Goal: Task Accomplishment & Management: Use online tool/utility

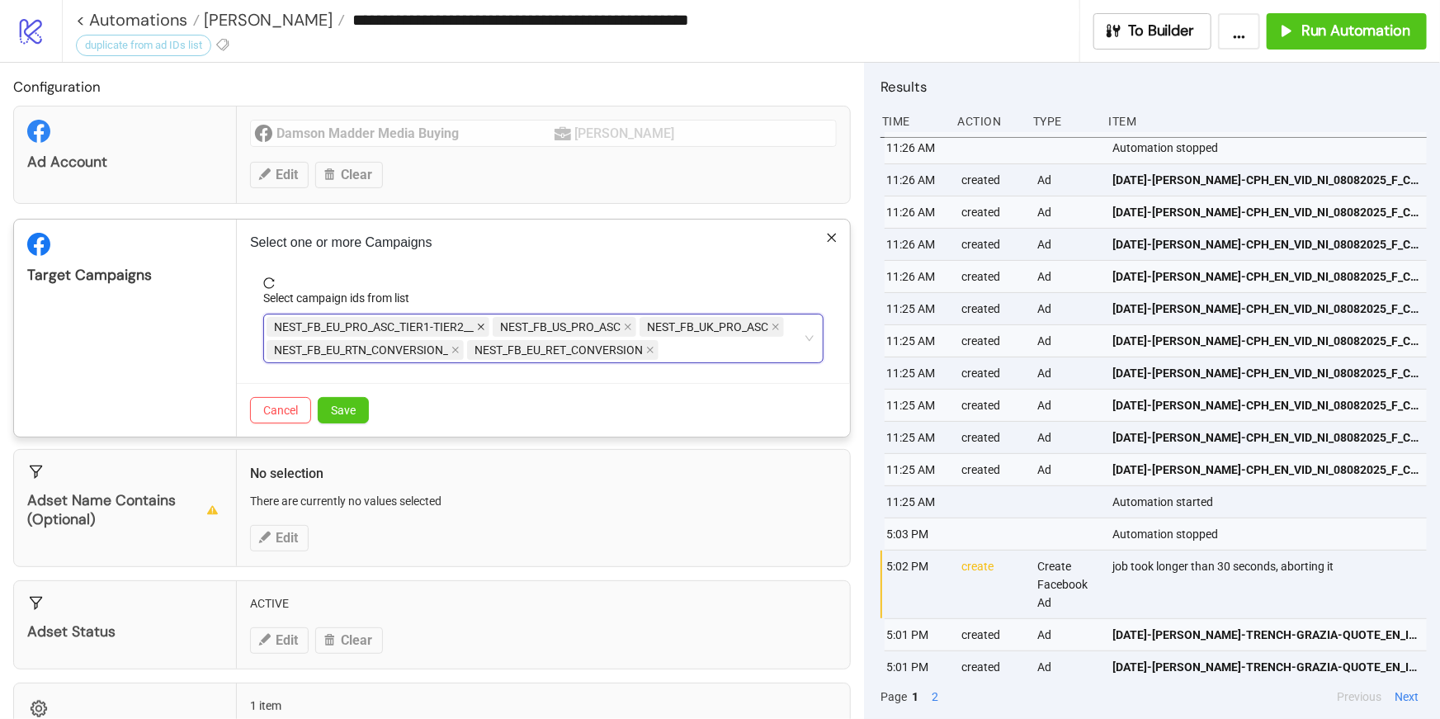
click at [483, 327] on icon "close" at bounding box center [481, 327] width 8 height 8
click at [407, 328] on span "NEST_FB_US_PRO_ASC" at bounding box center [339, 327] width 144 height 20
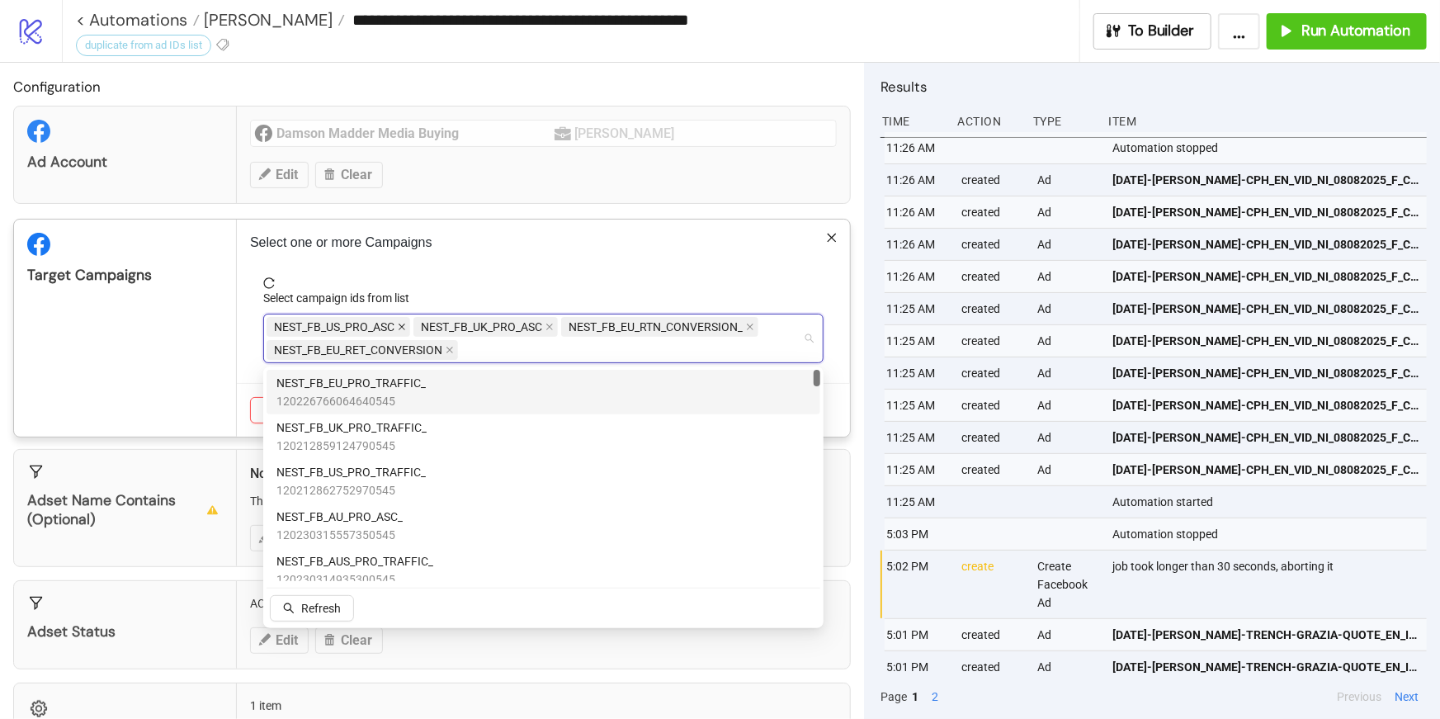
click at [405, 329] on icon "close" at bounding box center [402, 327] width 7 height 7
click at [405, 329] on icon "close" at bounding box center [403, 327] width 7 height 7
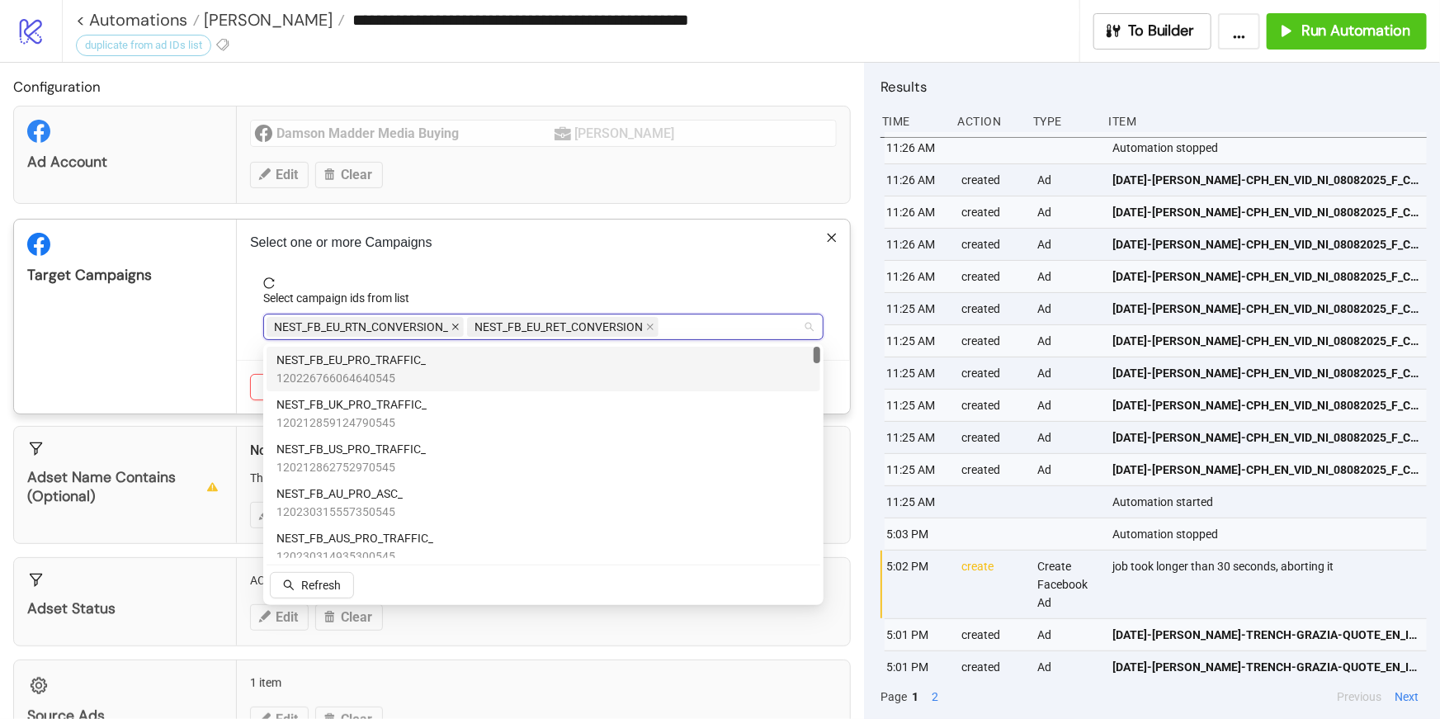
click at [457, 331] on span at bounding box center [456, 327] width 8 height 18
click at [447, 329] on icon "close" at bounding box center [450, 327] width 8 height 8
click at [475, 281] on span "reload" at bounding box center [543, 283] width 561 height 12
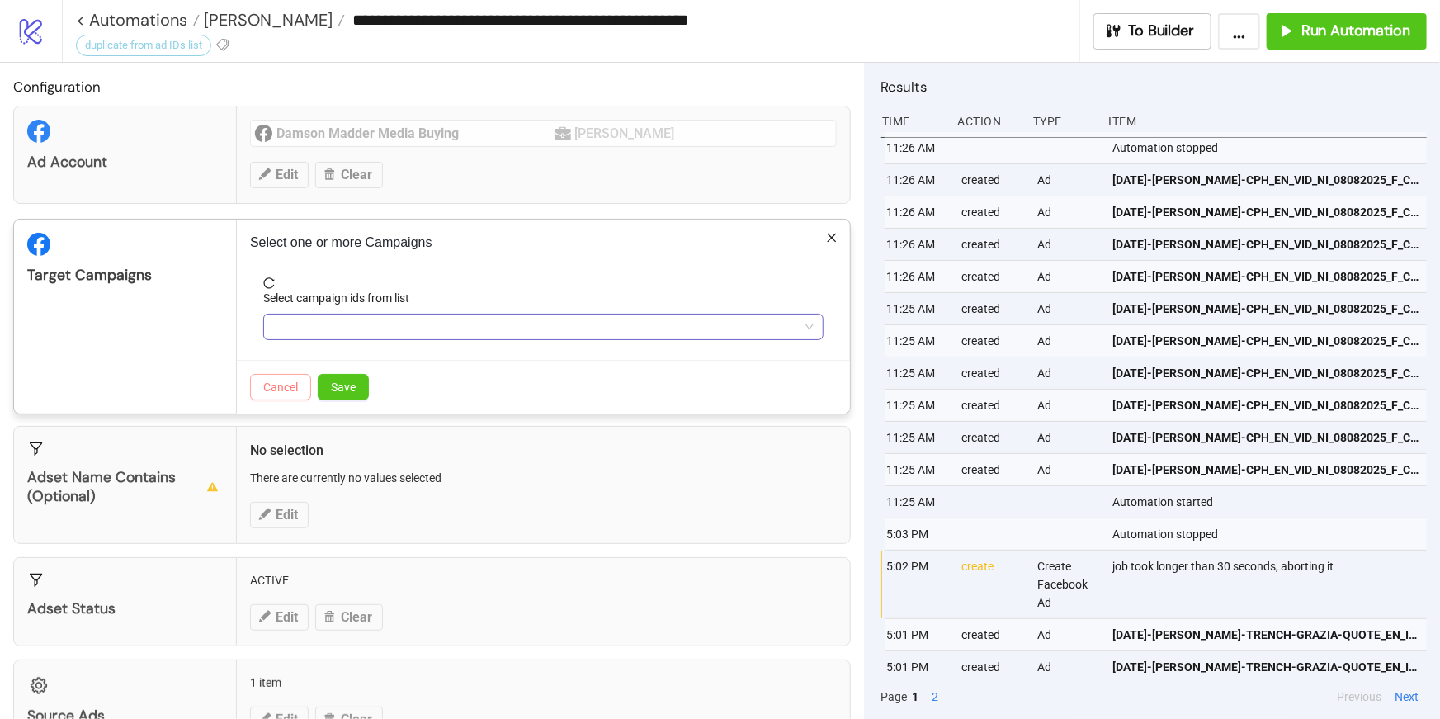
click at [291, 394] on button "Cancel" at bounding box center [280, 387] width 61 height 26
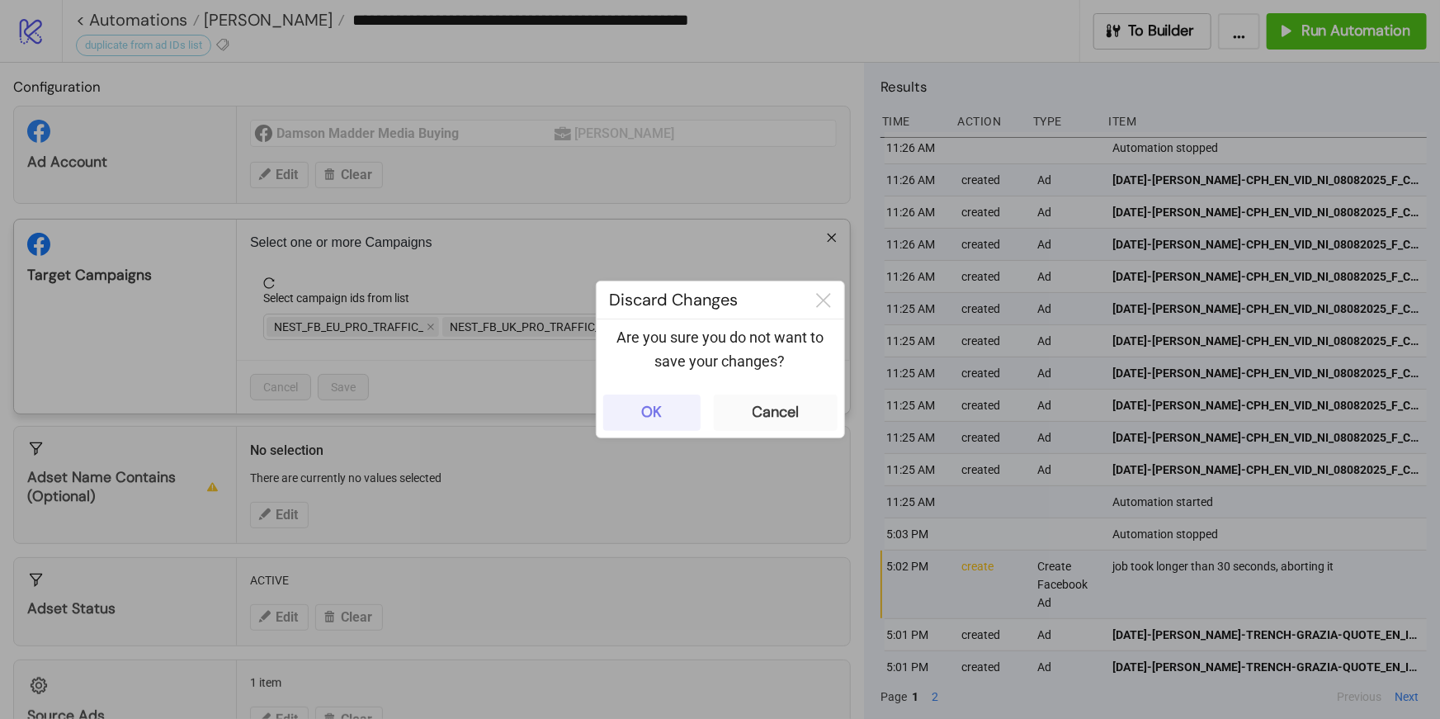
click at [657, 410] on div "OK" at bounding box center [651, 412] width 21 height 19
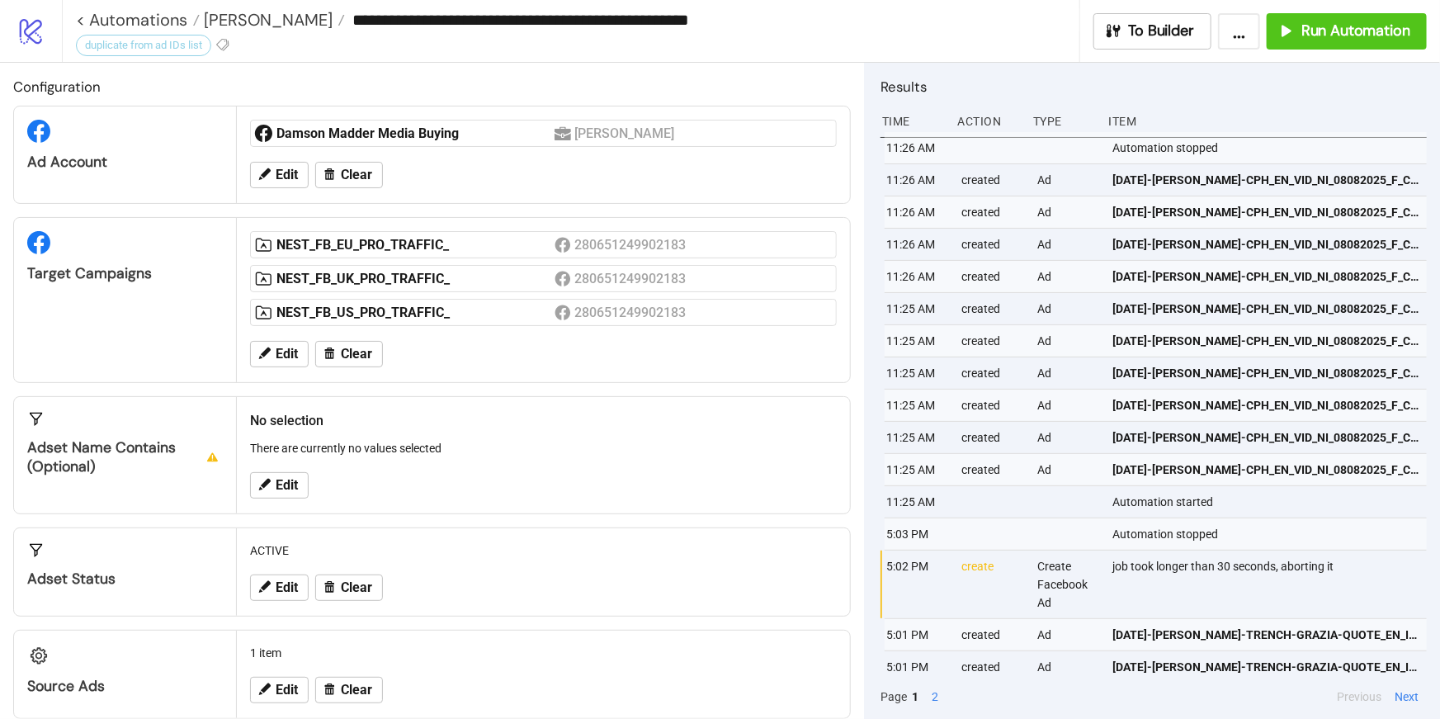
scroll to position [25, 0]
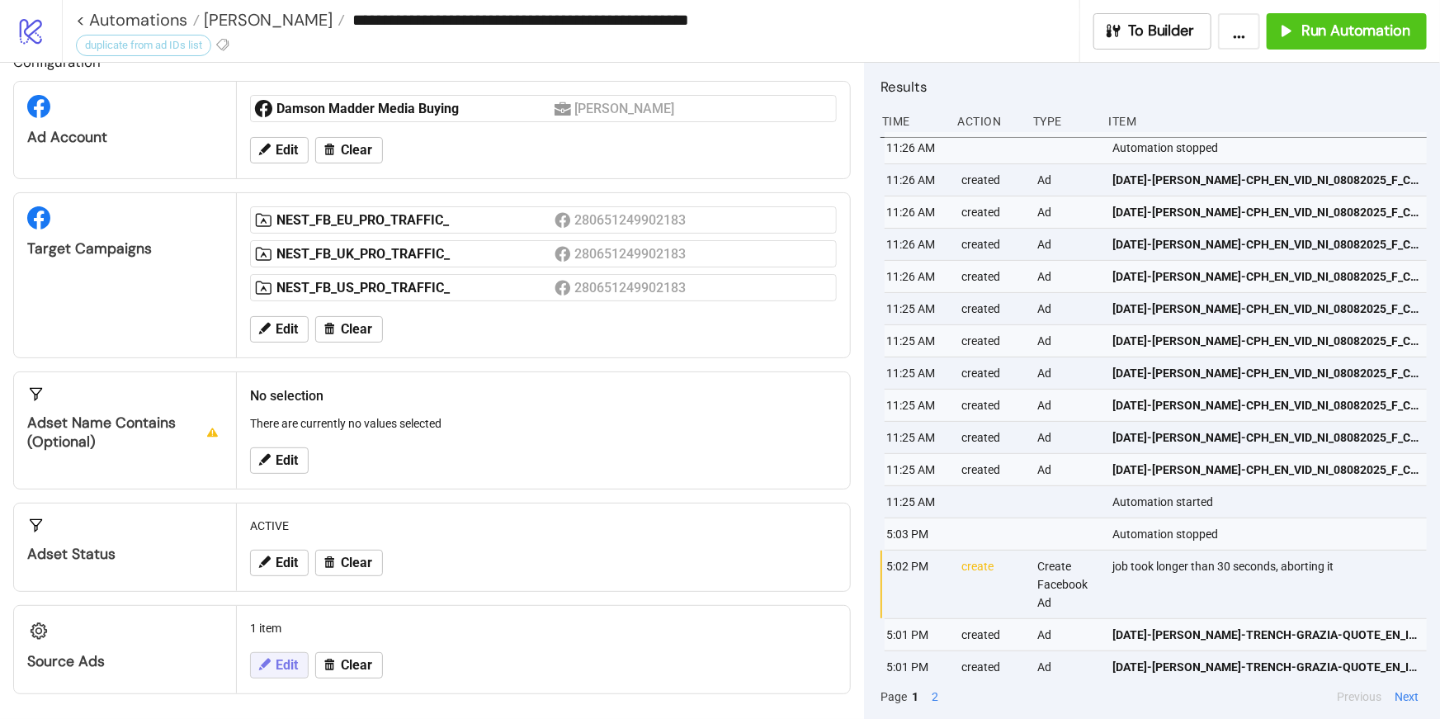
click at [289, 663] on span "Edit" at bounding box center [287, 665] width 22 height 15
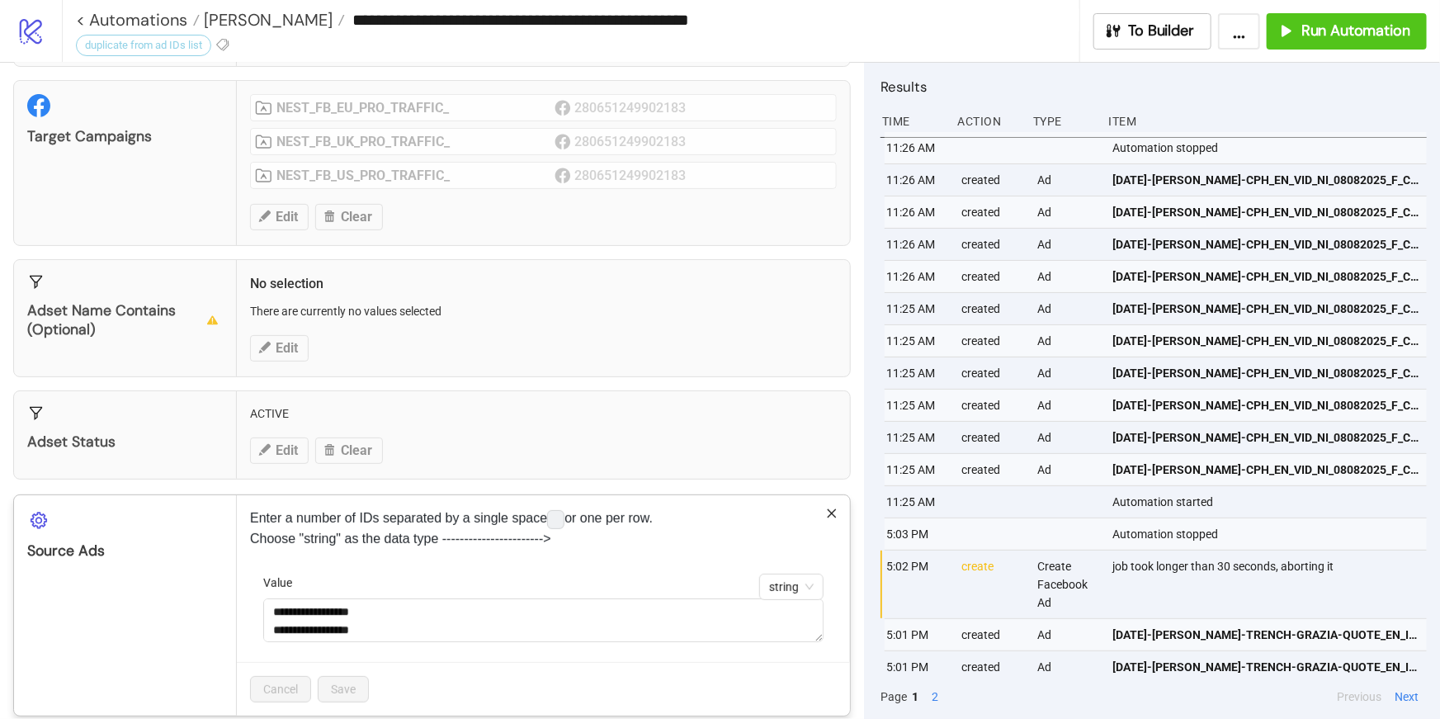
scroll to position [157, 0]
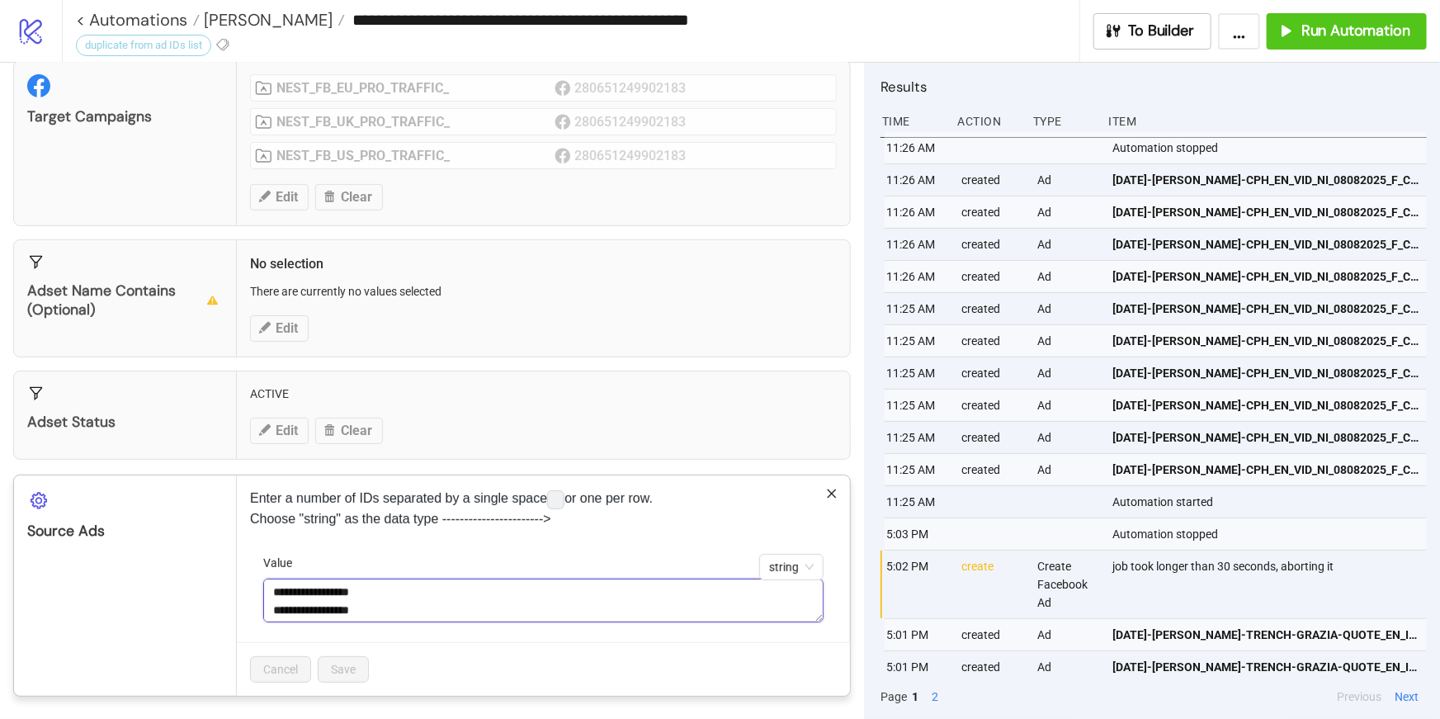
click at [423, 597] on textarea "**********" at bounding box center [543, 601] width 561 height 45
paste textarea "**********"
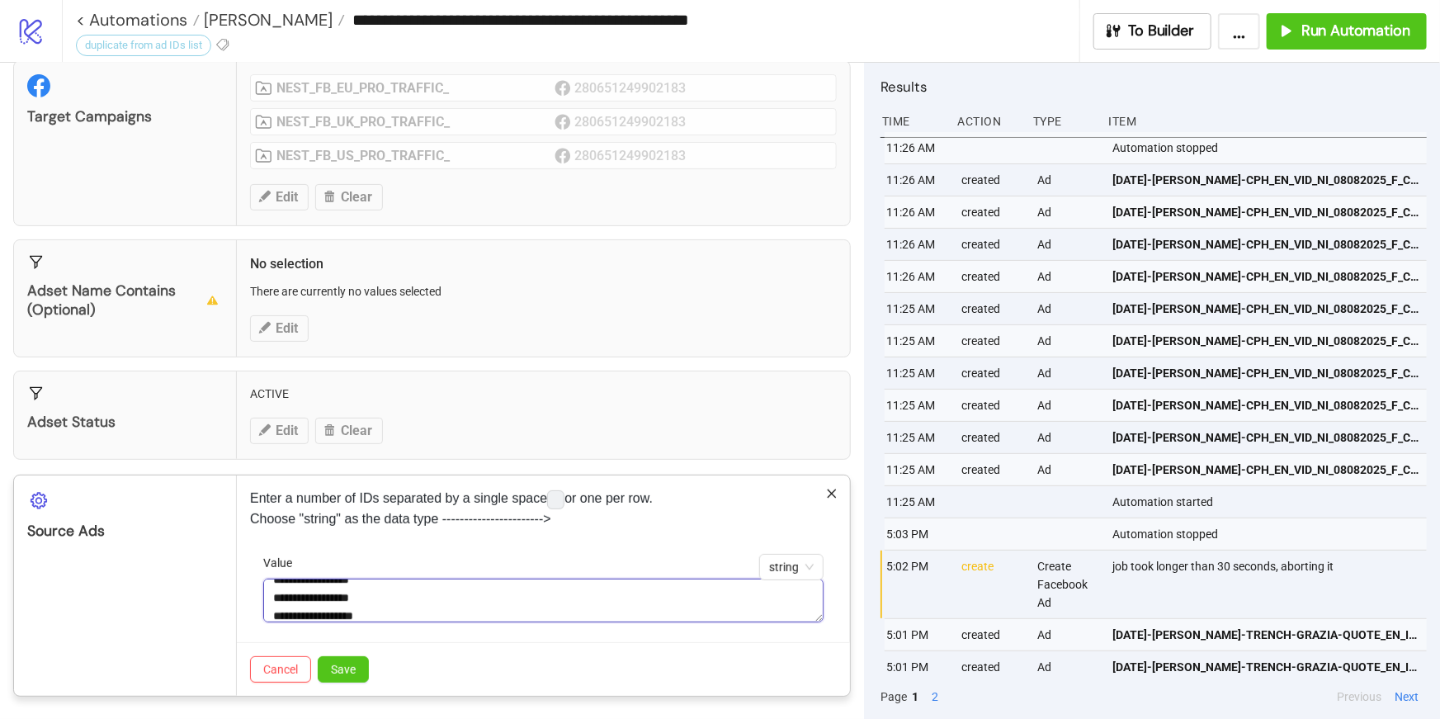
scroll to position [31, 0]
paste textarea "**********"
type textarea "**********"
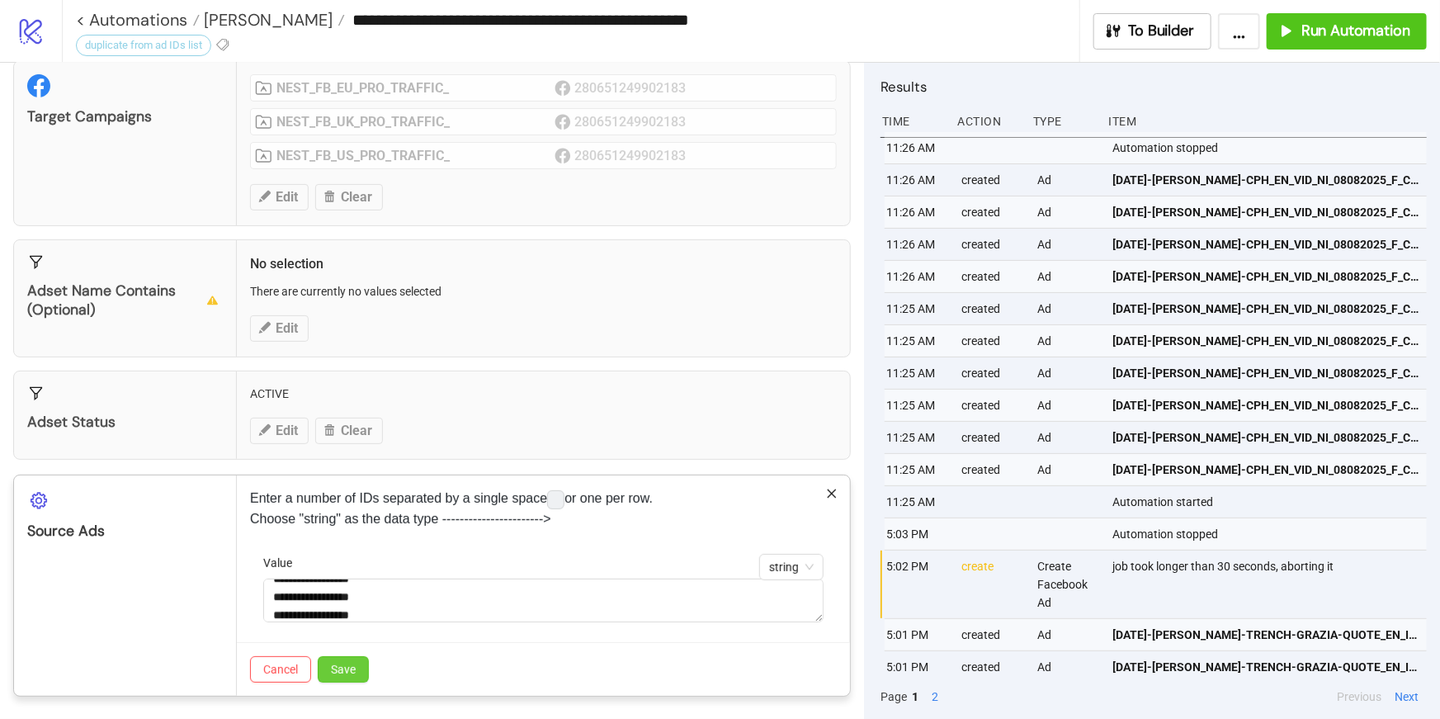
click at [343, 665] on span "Save" at bounding box center [343, 669] width 25 height 13
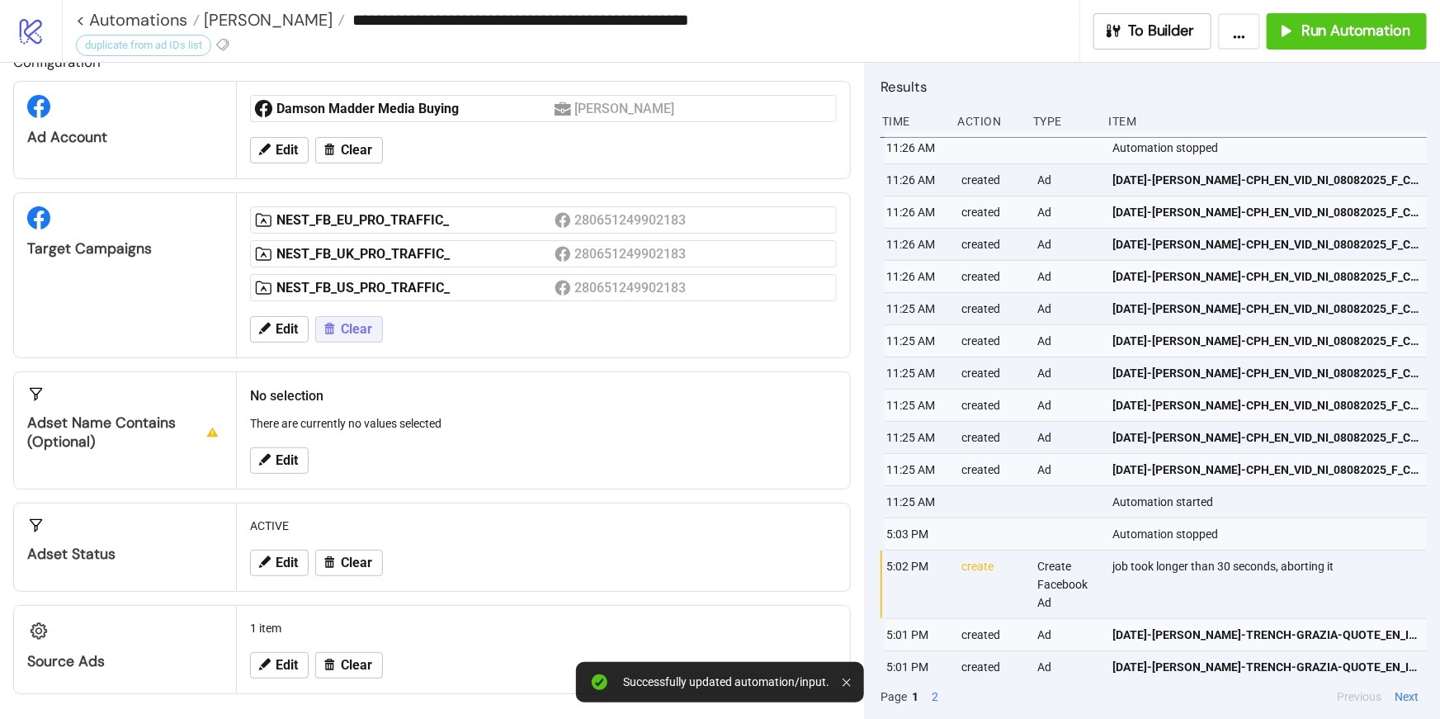
click at [320, 330] on button "Clear" at bounding box center [349, 329] width 68 height 26
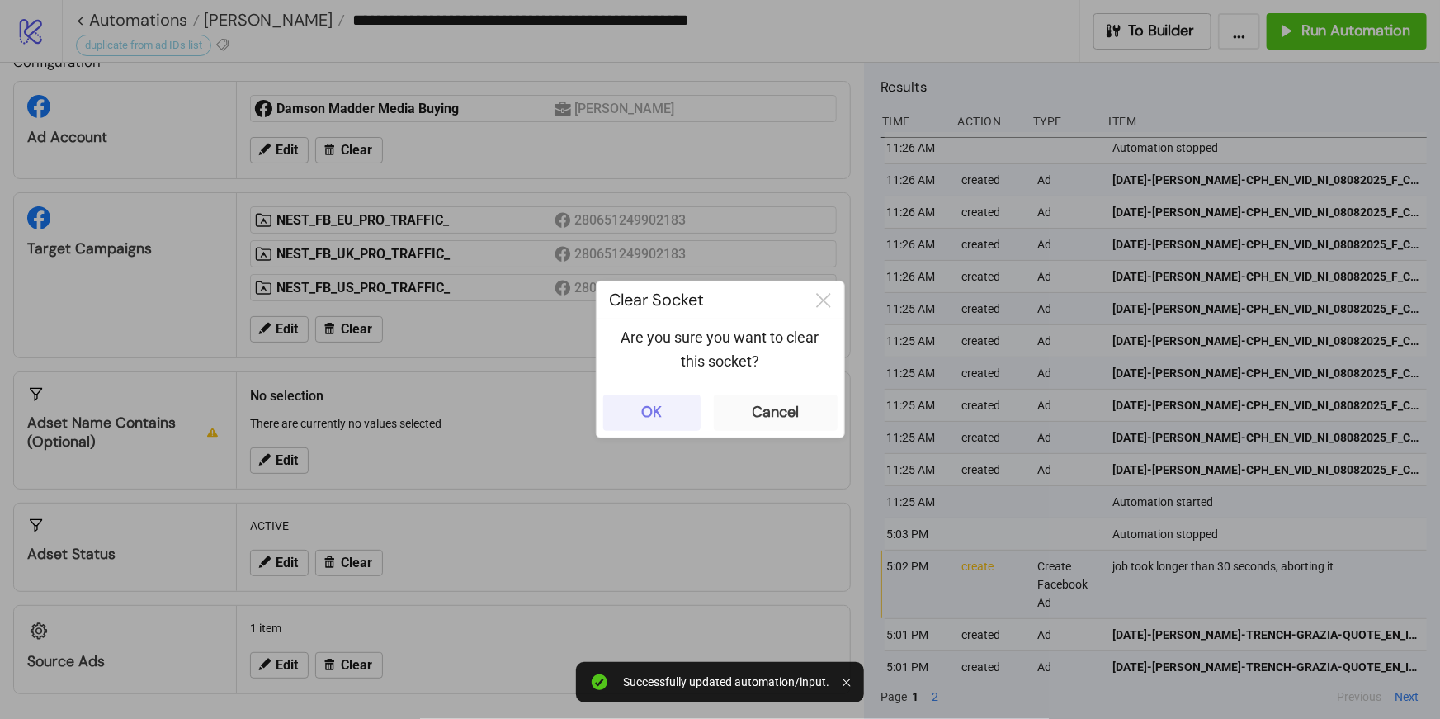
click at [666, 406] on button "OK" at bounding box center [651, 413] width 97 height 36
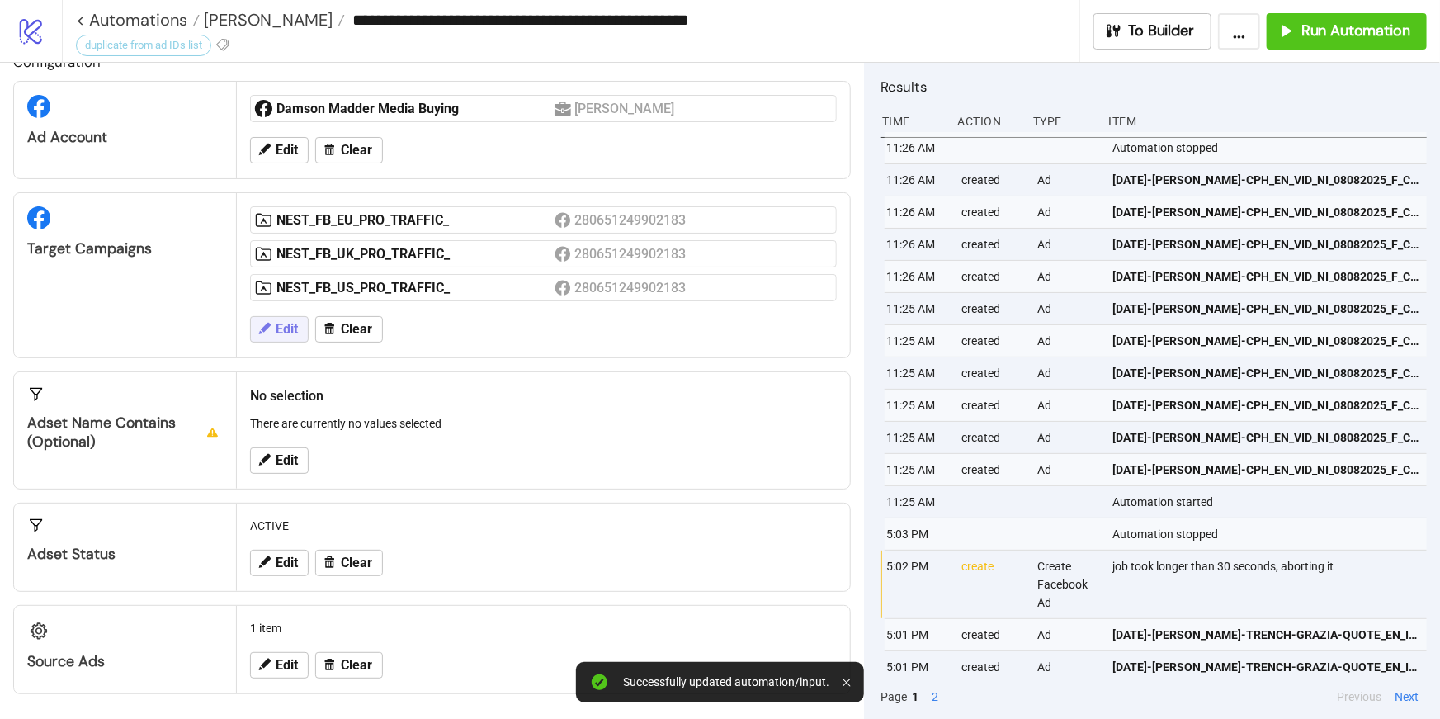
scroll to position [0, 0]
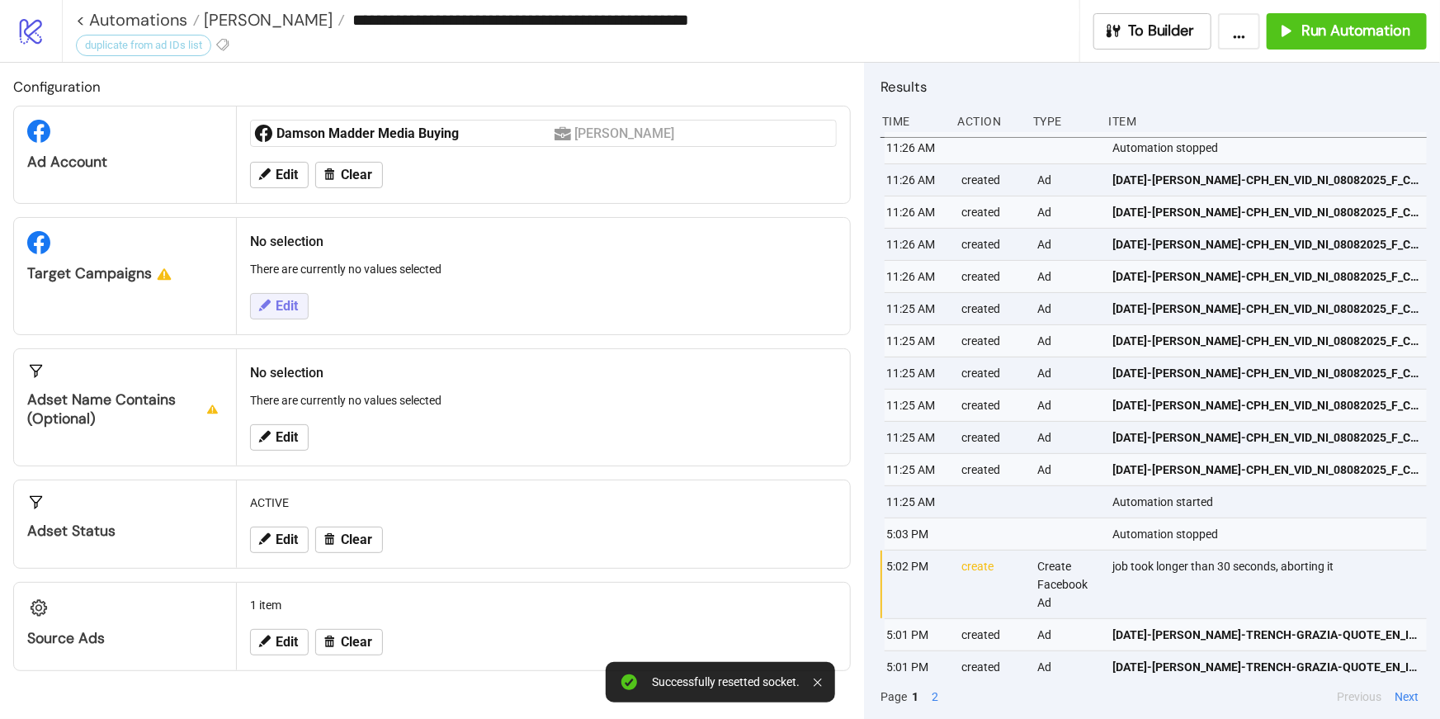
click at [264, 300] on icon at bounding box center [264, 305] width 15 height 15
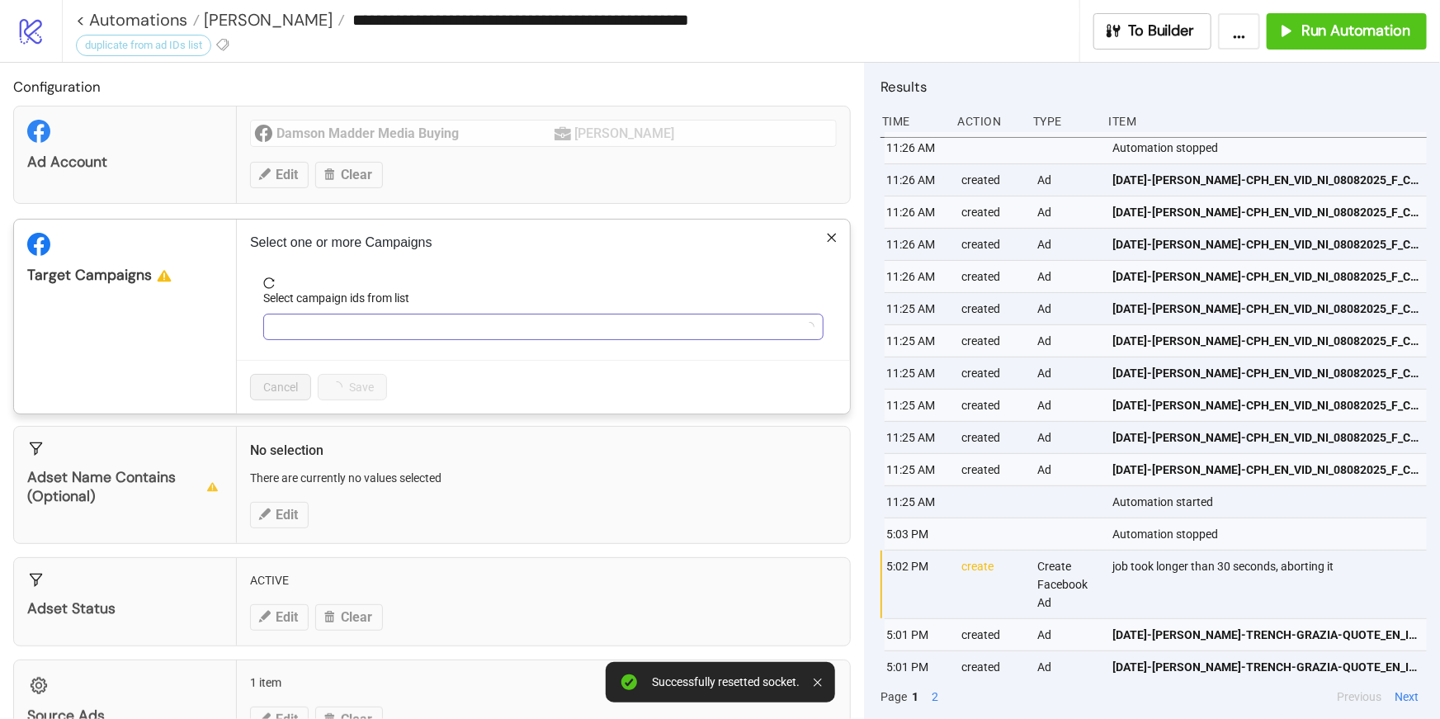
click at [329, 327] on div at bounding box center [535, 326] width 537 height 23
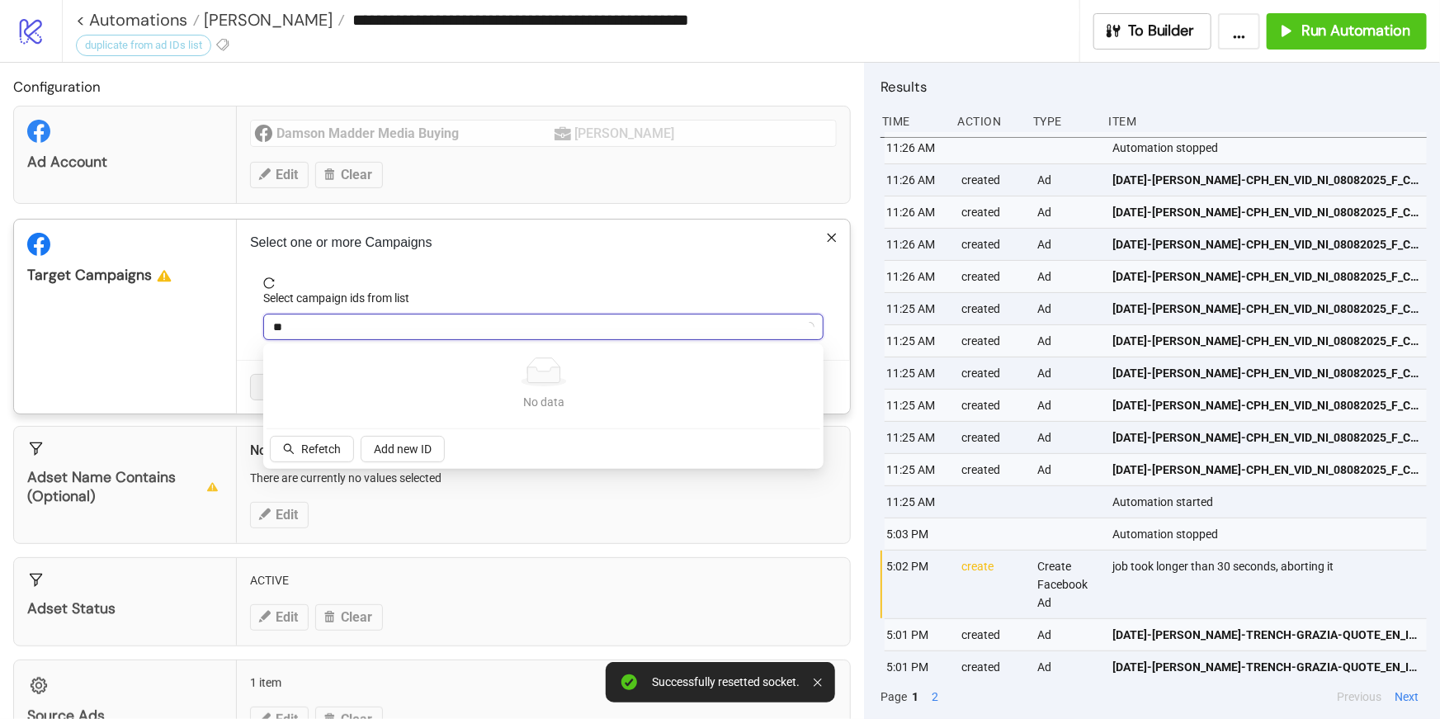
type input "***"
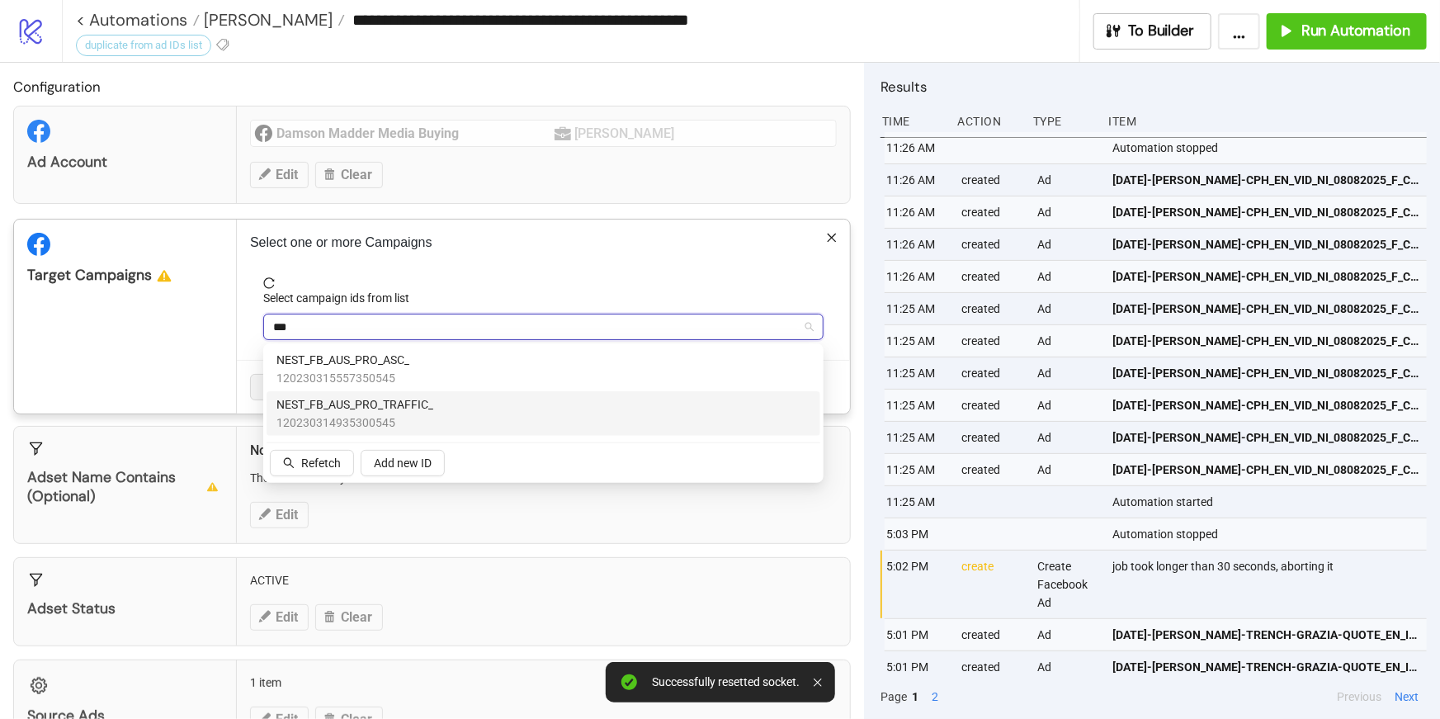
click at [367, 398] on span "NEST_FB_AUS_PRO_TRAFFIC_" at bounding box center [355, 404] width 157 height 18
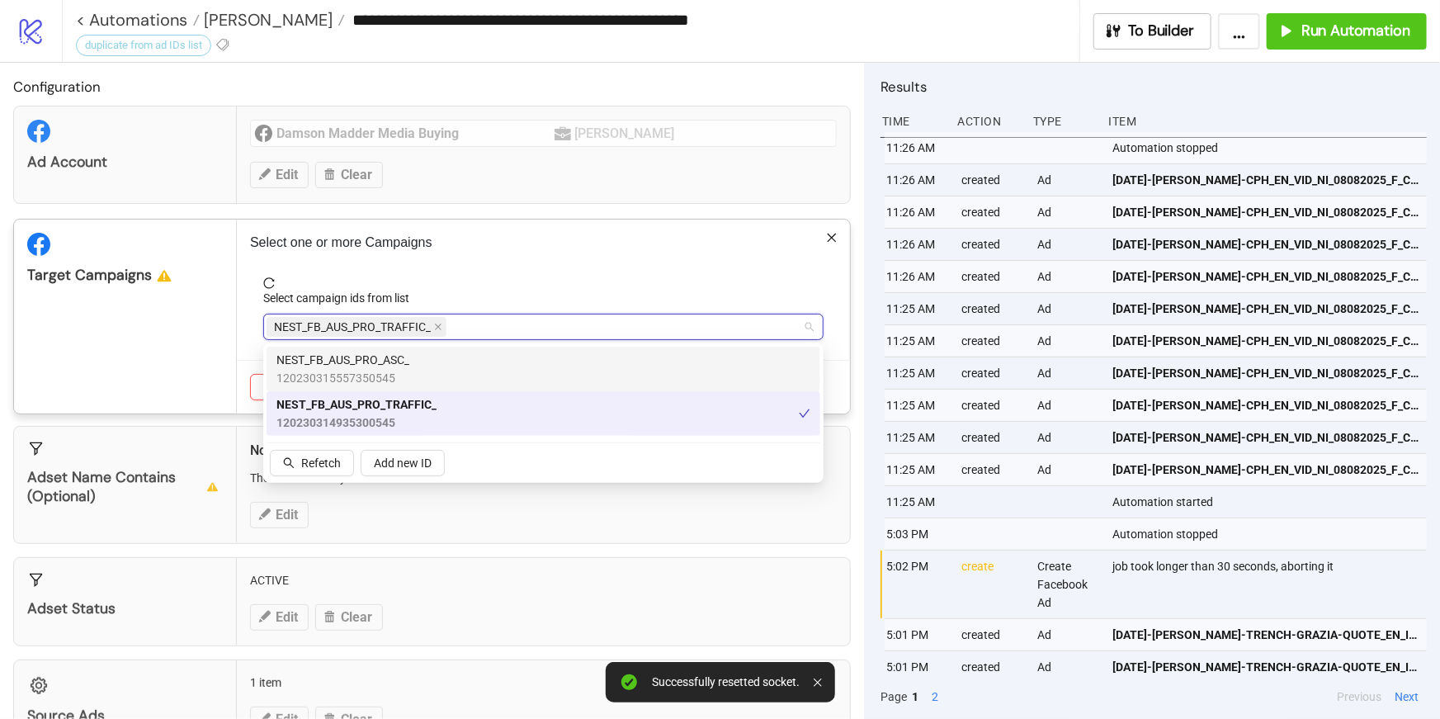
click at [419, 262] on div "Select one or more Campaigns Select campaign ids from list NEST_FB_AUS_PRO_TRAF…" at bounding box center [543, 317] width 613 height 194
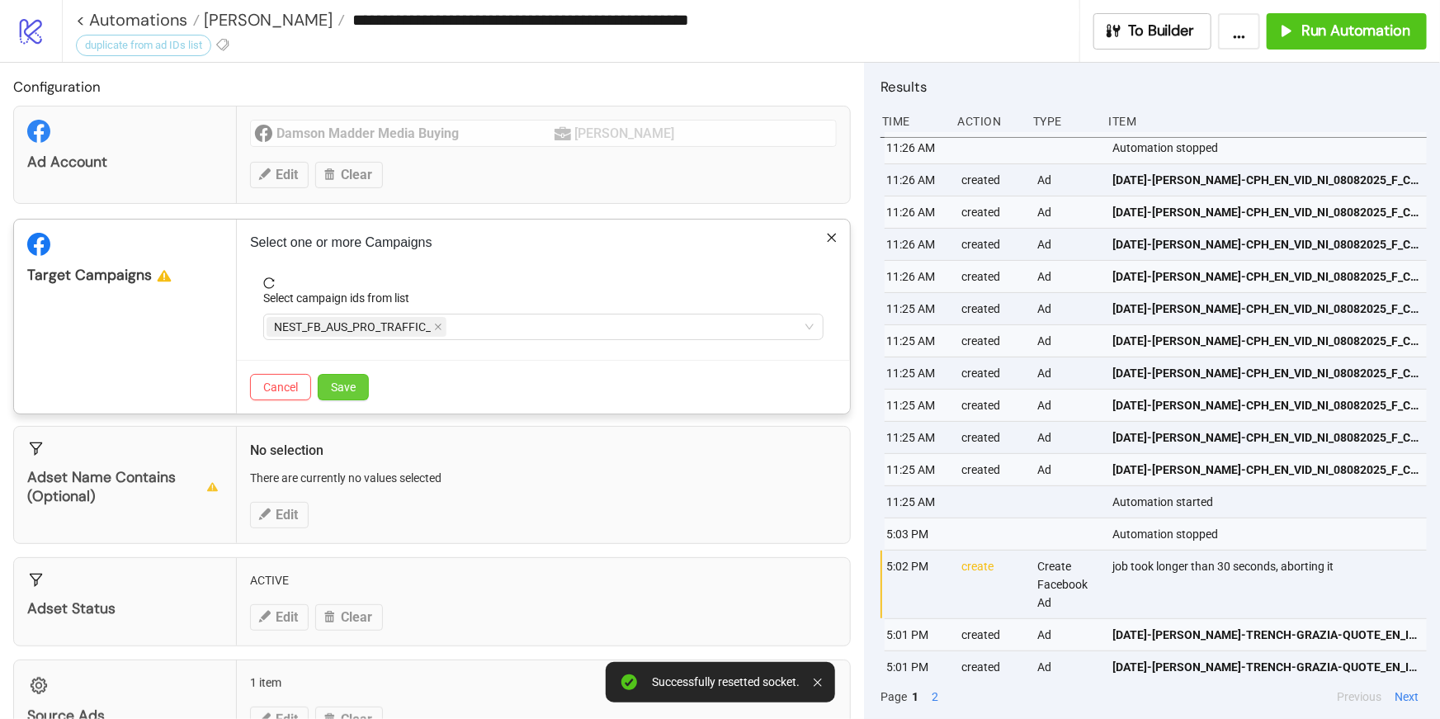
click at [348, 384] on span "Save" at bounding box center [343, 387] width 25 height 13
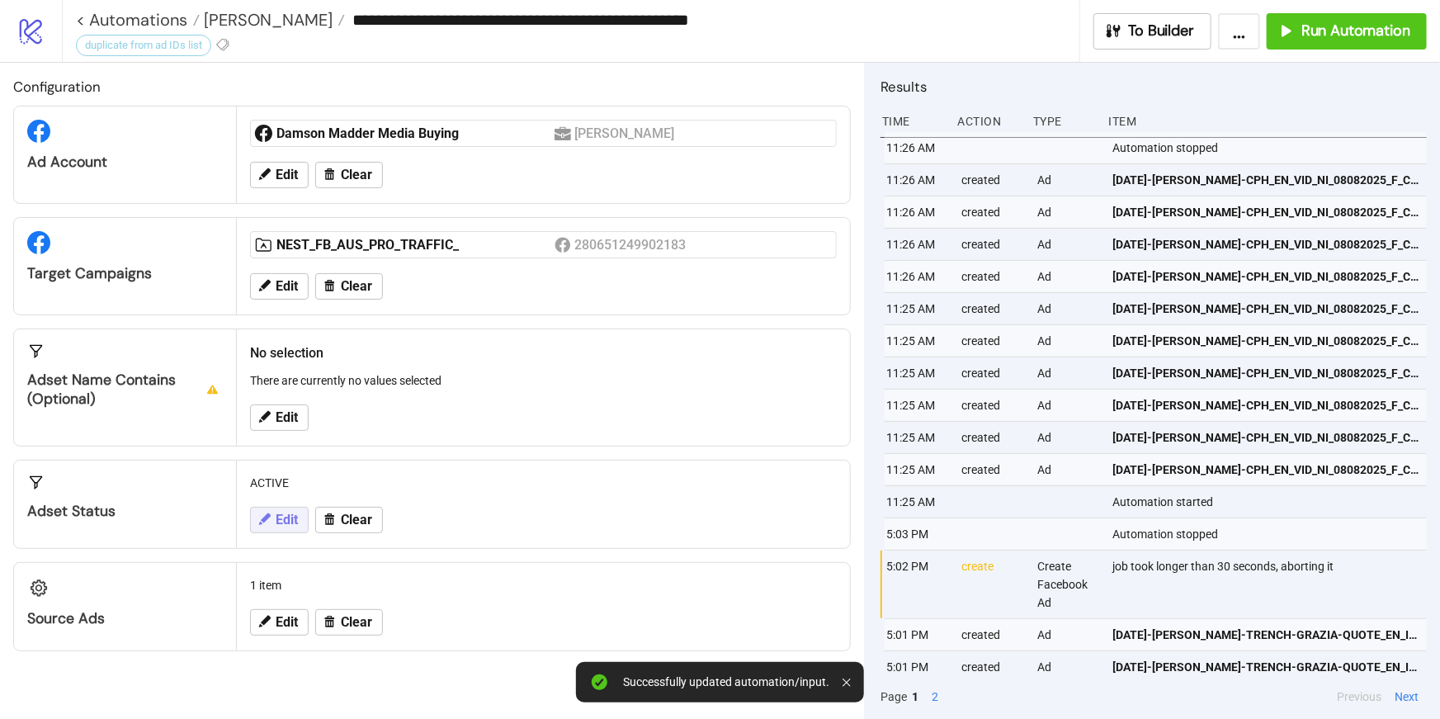
click at [278, 513] on span "Edit" at bounding box center [287, 520] width 22 height 15
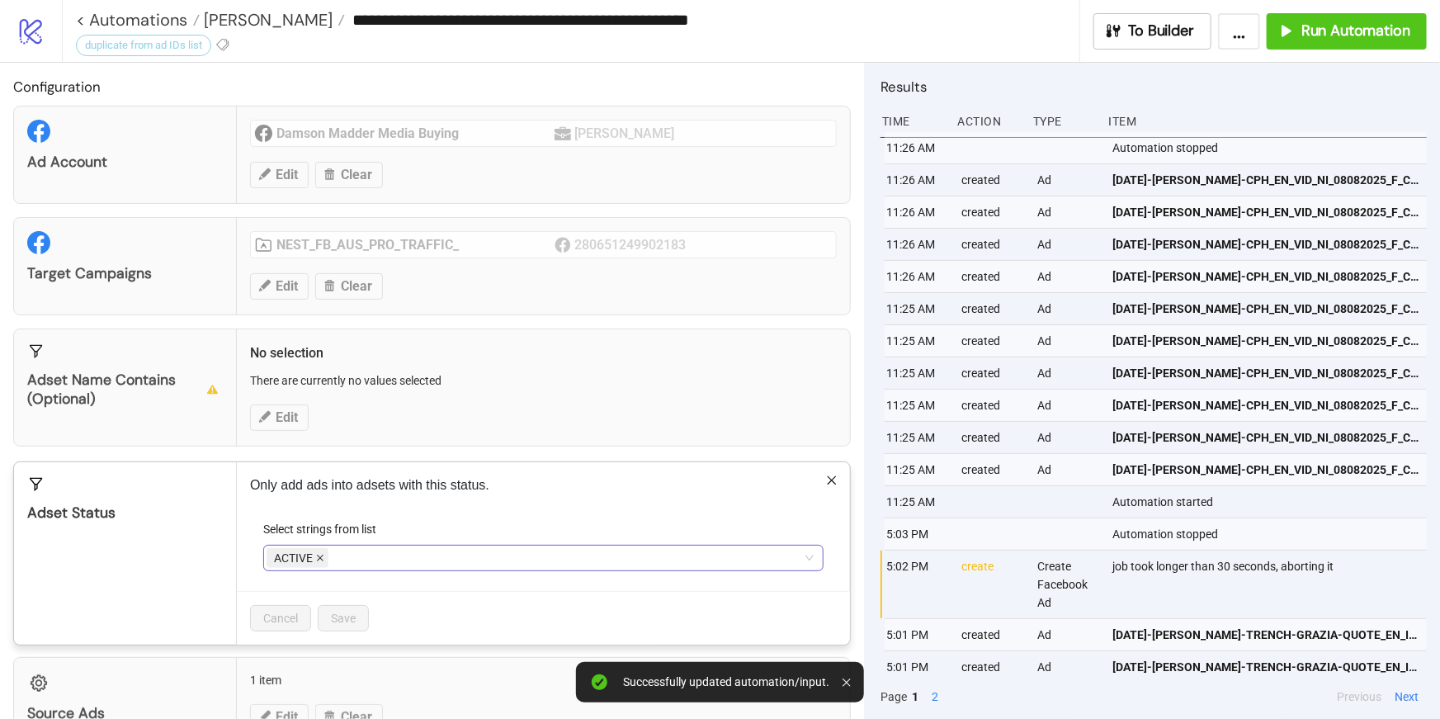
click at [316, 556] on icon "close" at bounding box center [320, 558] width 8 height 8
click at [350, 618] on span "Save" at bounding box center [343, 618] width 25 height 13
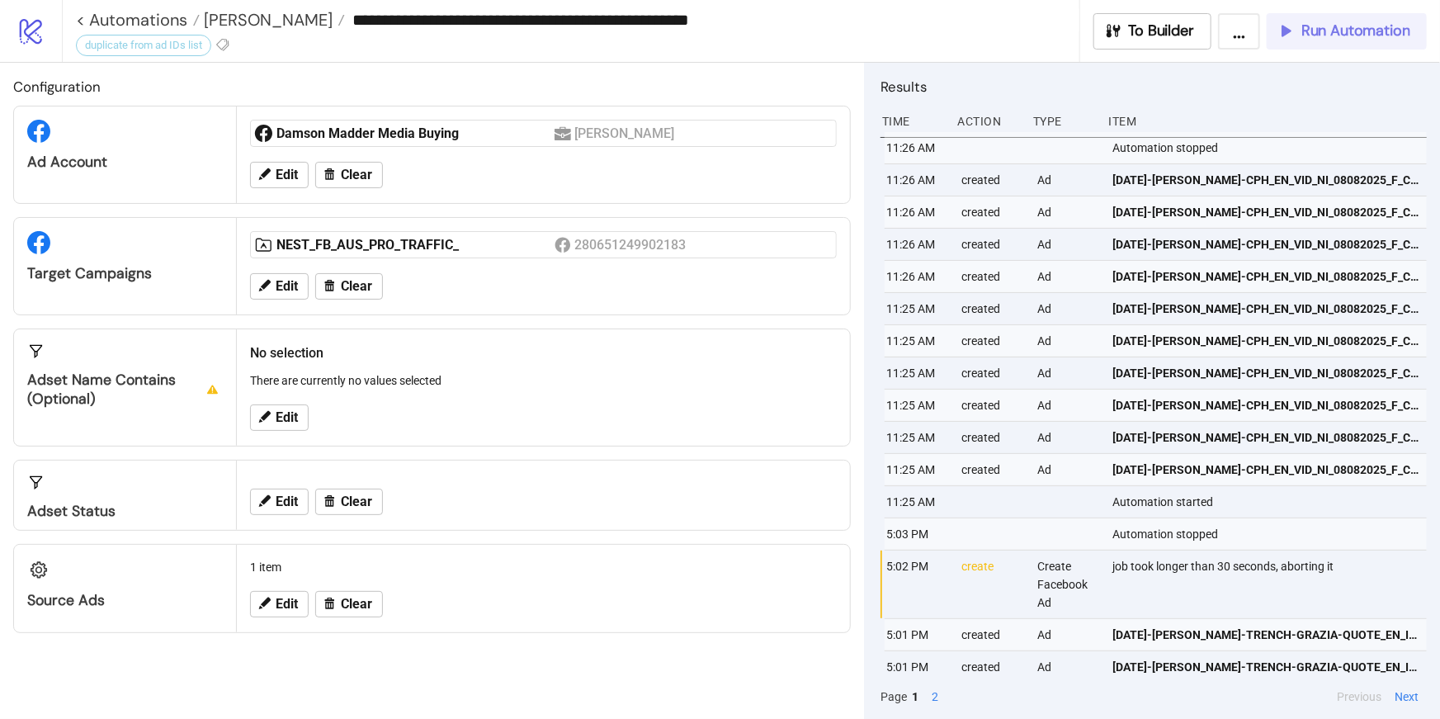
click at [1350, 31] on span "Run Automation" at bounding box center [1356, 30] width 109 height 19
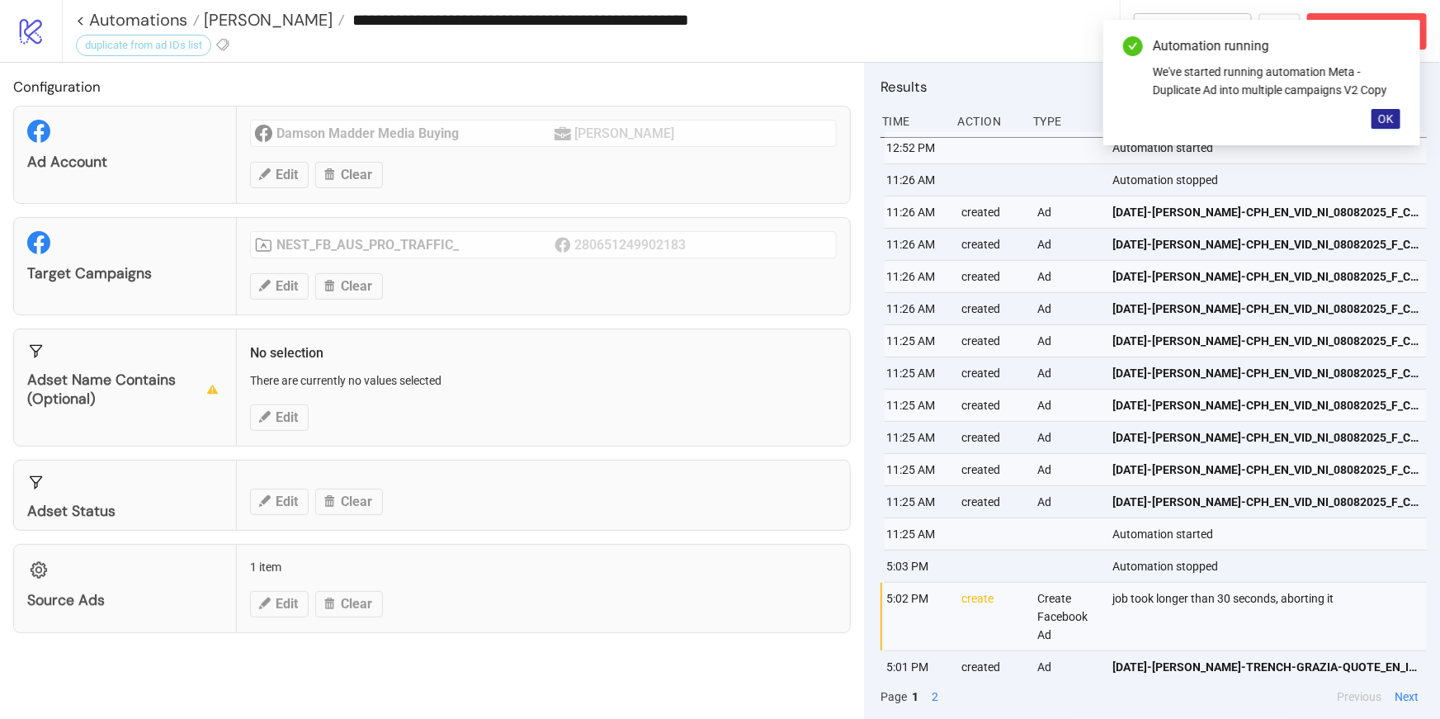
click at [1384, 119] on span "OK" at bounding box center [1387, 118] width 16 height 13
